Goal: Submit feedback/report problem

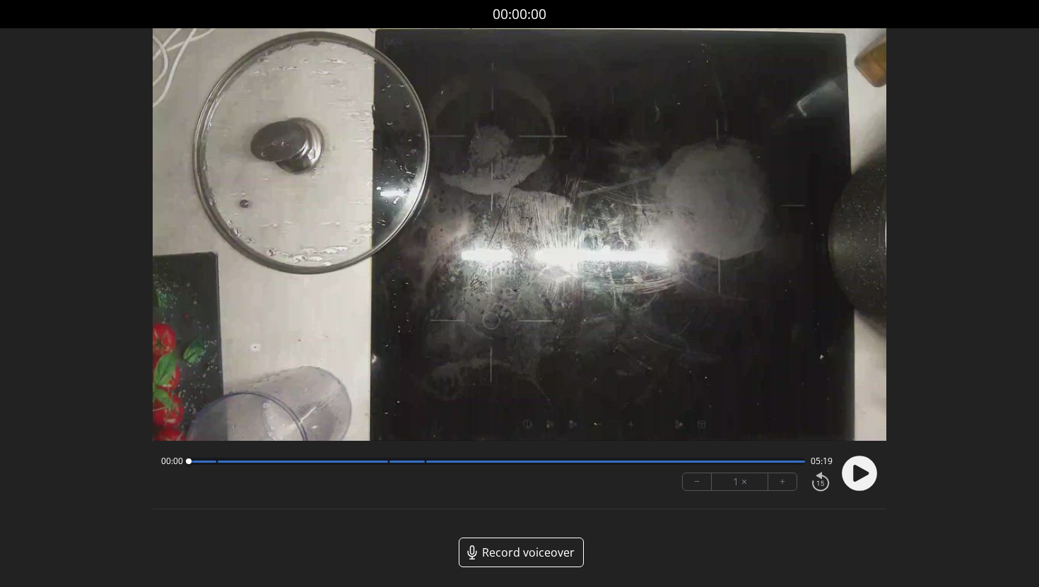
scroll to position [61, 0]
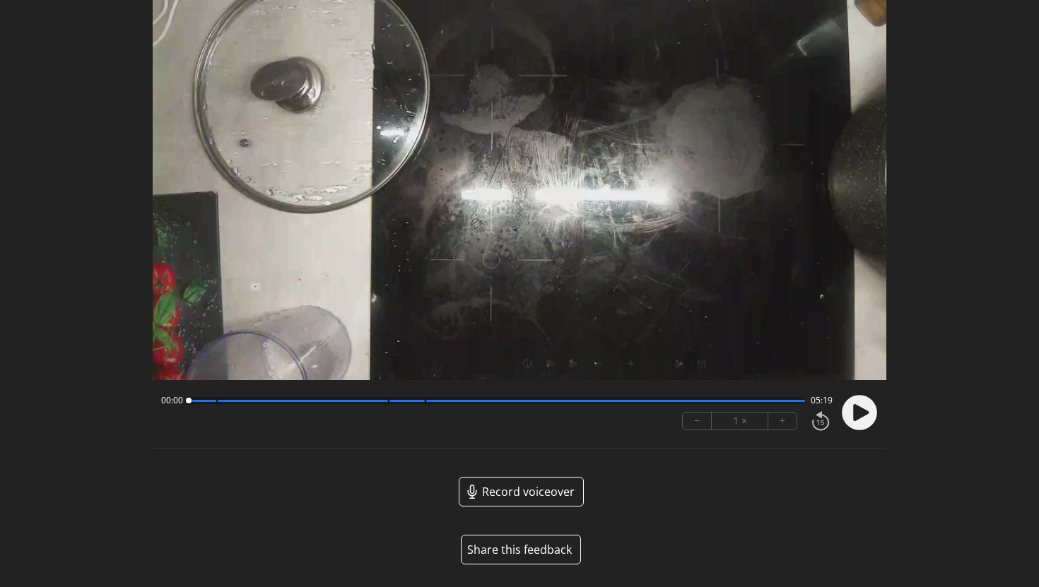
click at [532, 555] on button "Share this feedback" at bounding box center [521, 550] width 120 height 30
